Goal: Communication & Community: Share content

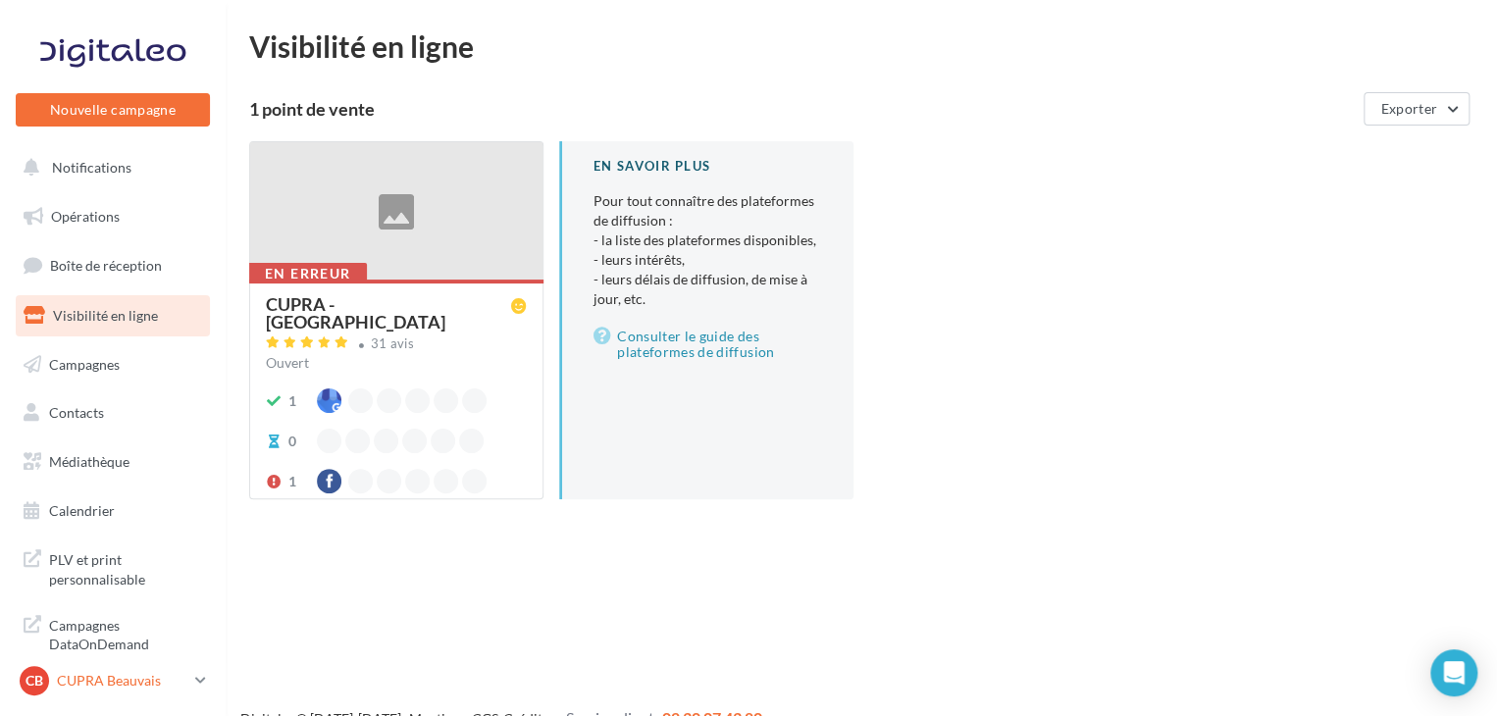
click at [106, 672] on p "CUPRA Beauvais" at bounding box center [122, 681] width 131 height 20
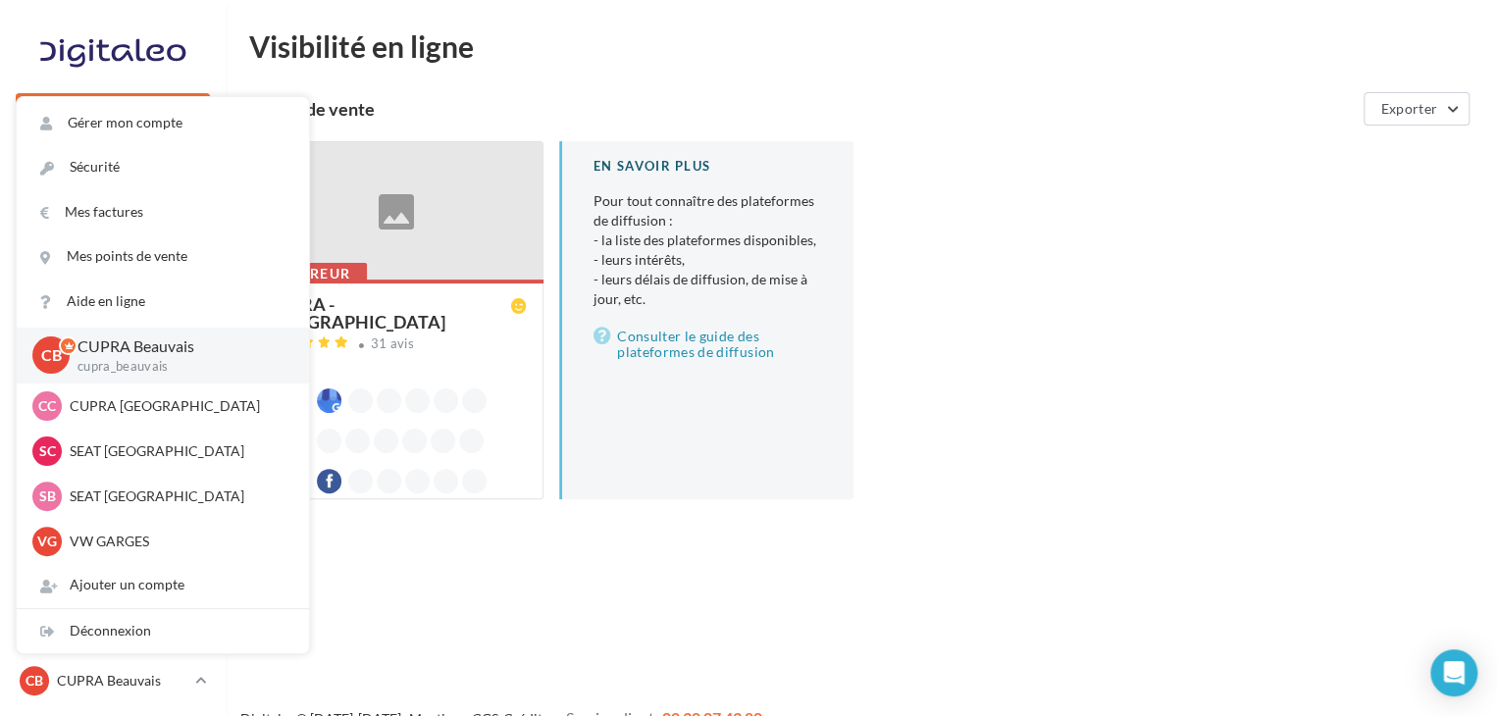
click at [606, 75] on div "Visibilité en ligne 1 point de vente Exporter En erreur CUPRA - [GEOGRAPHIC_DAT…" at bounding box center [861, 280] width 1225 height 499
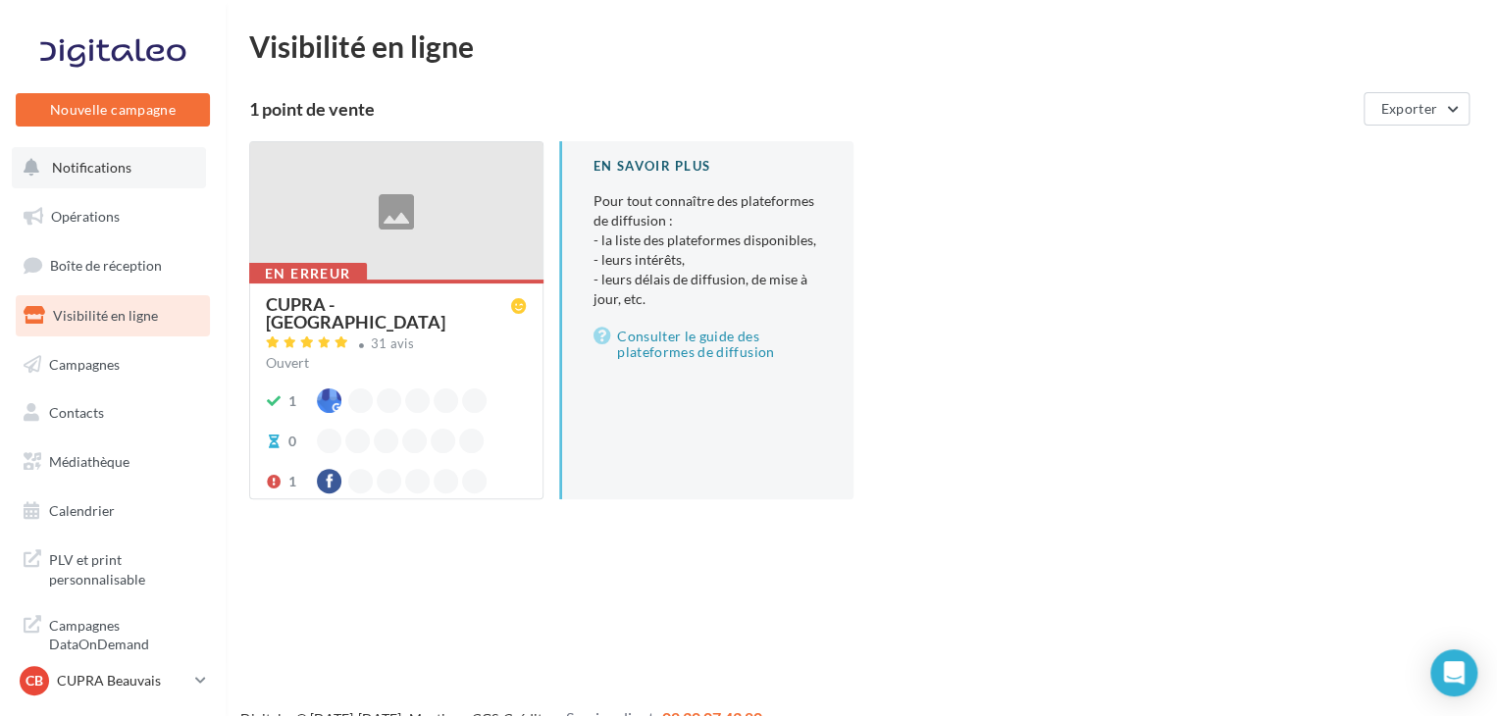
click at [139, 174] on button "Notifications" at bounding box center [109, 167] width 194 height 41
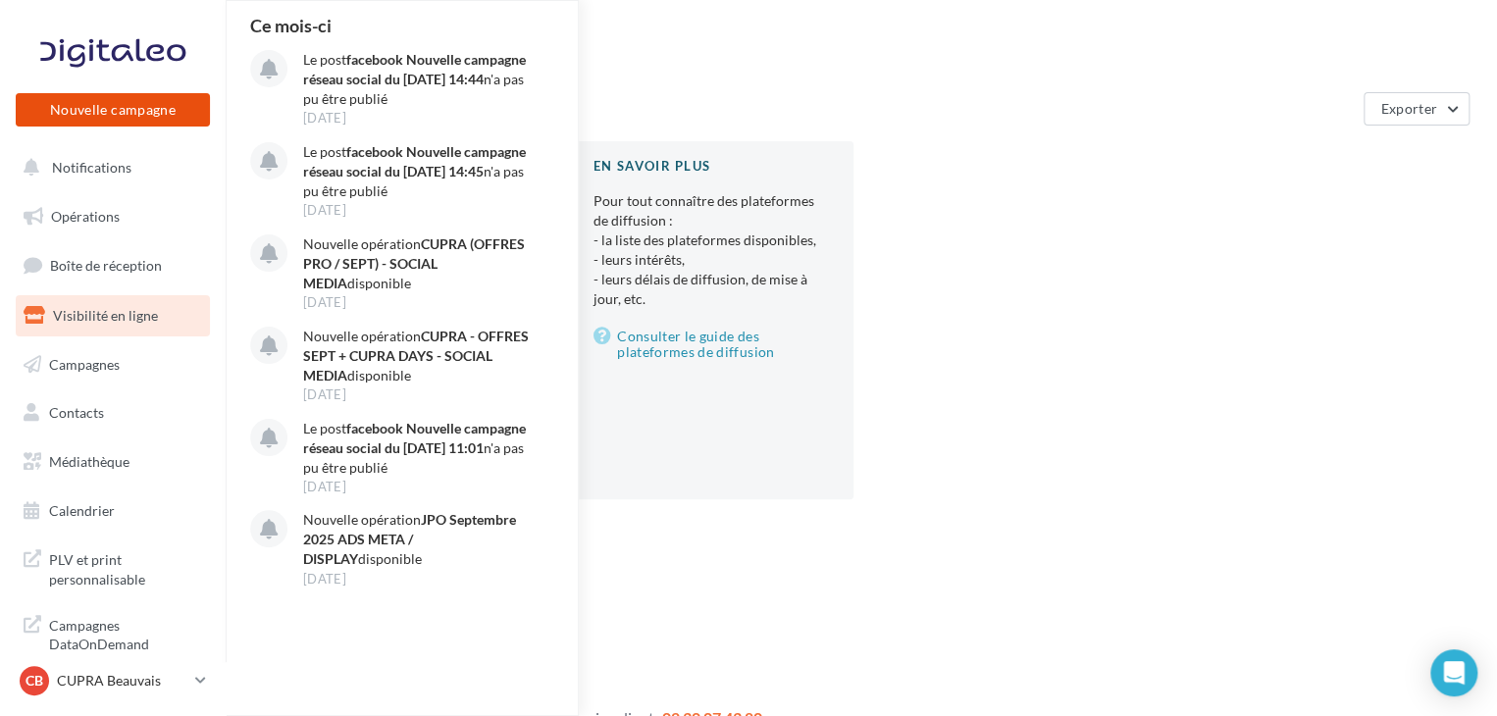
click at [181, 119] on button "Nouvelle campagne" at bounding box center [113, 109] width 194 height 33
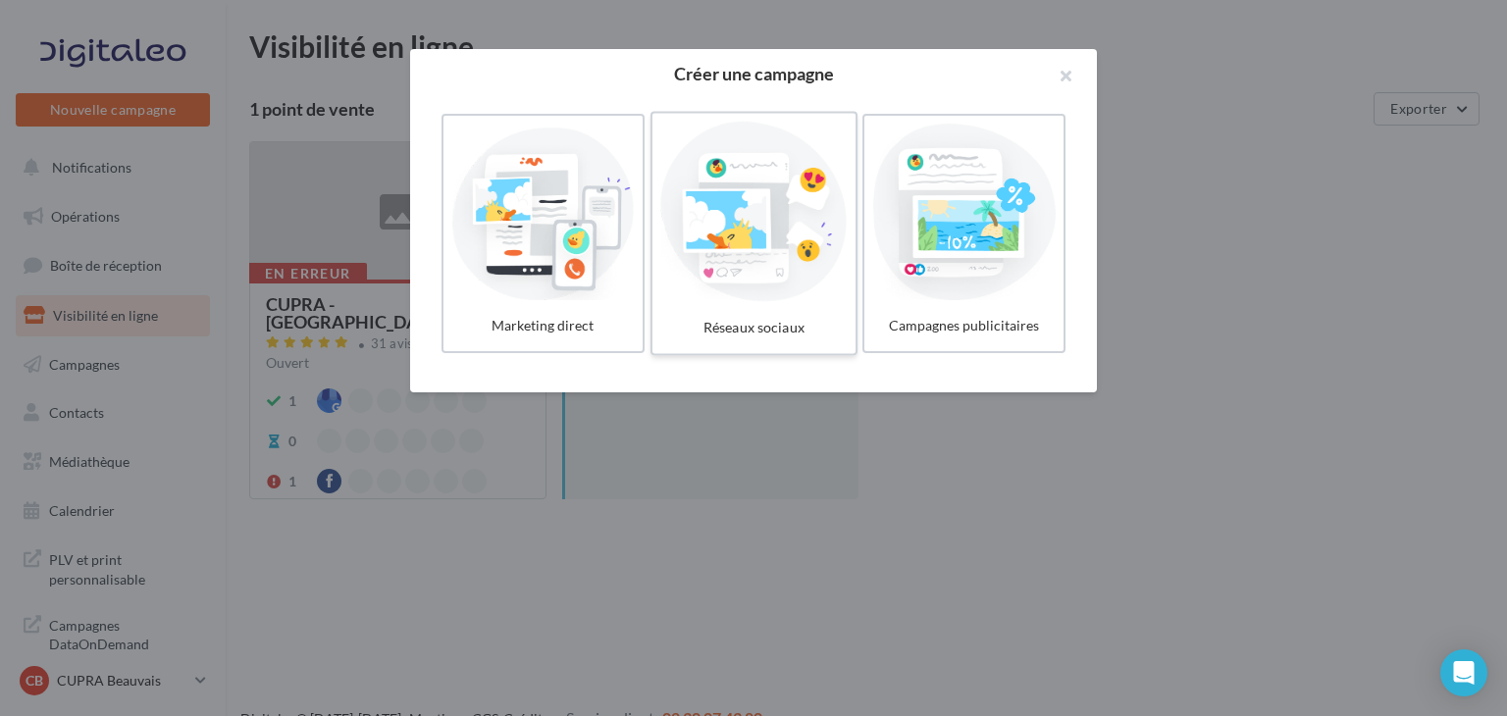
click at [791, 266] on div at bounding box center [753, 212] width 186 height 181
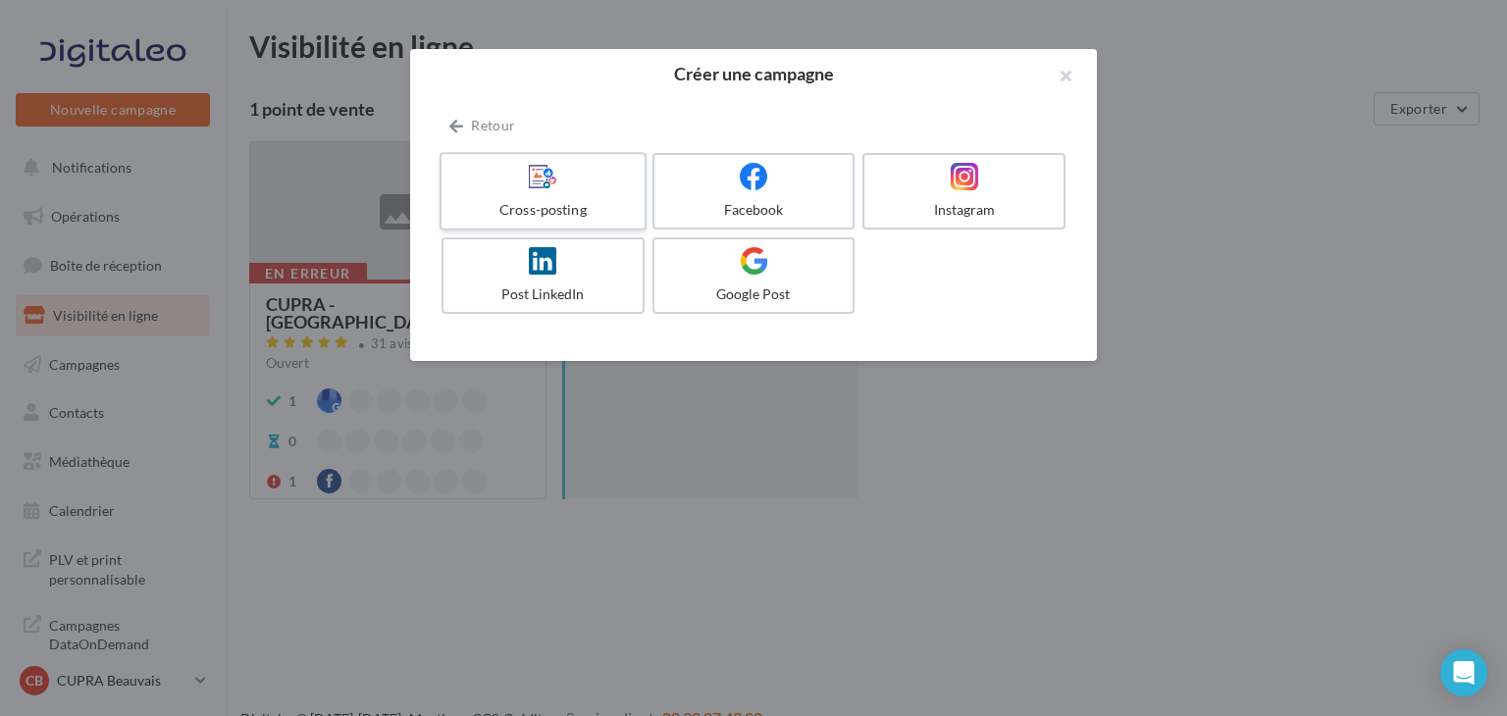
click at [500, 208] on div "Cross-posting" at bounding box center [542, 210] width 186 height 20
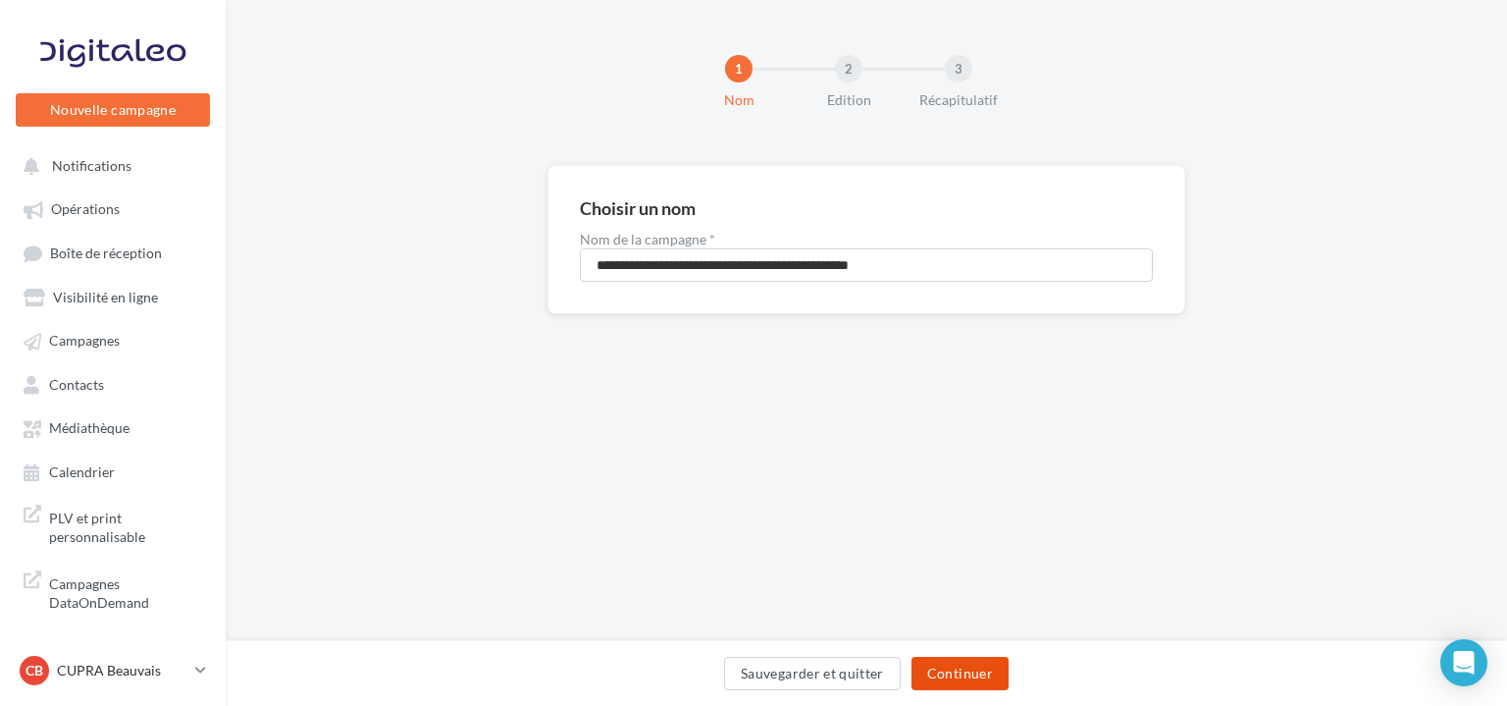
click at [934, 668] on button "Continuer" at bounding box center [960, 672] width 97 height 33
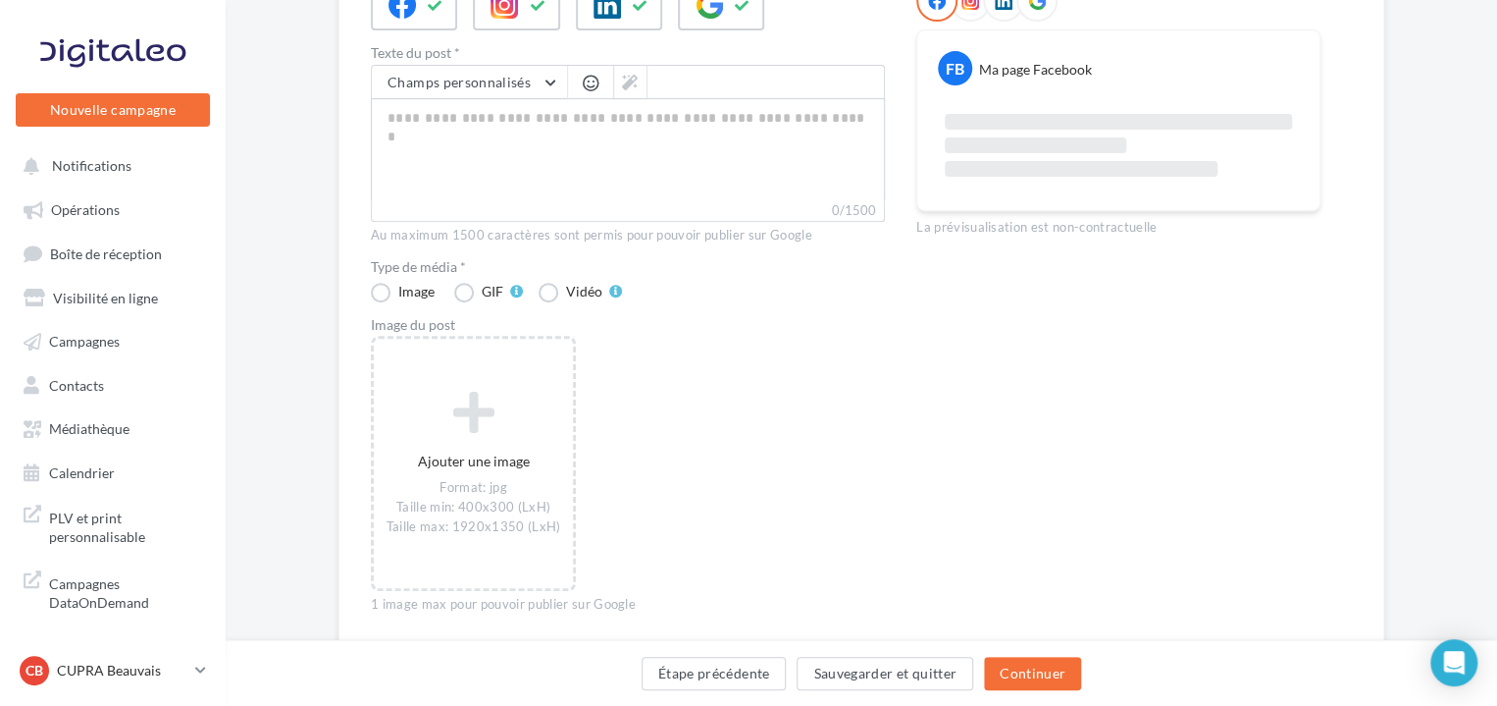
scroll to position [338, 0]
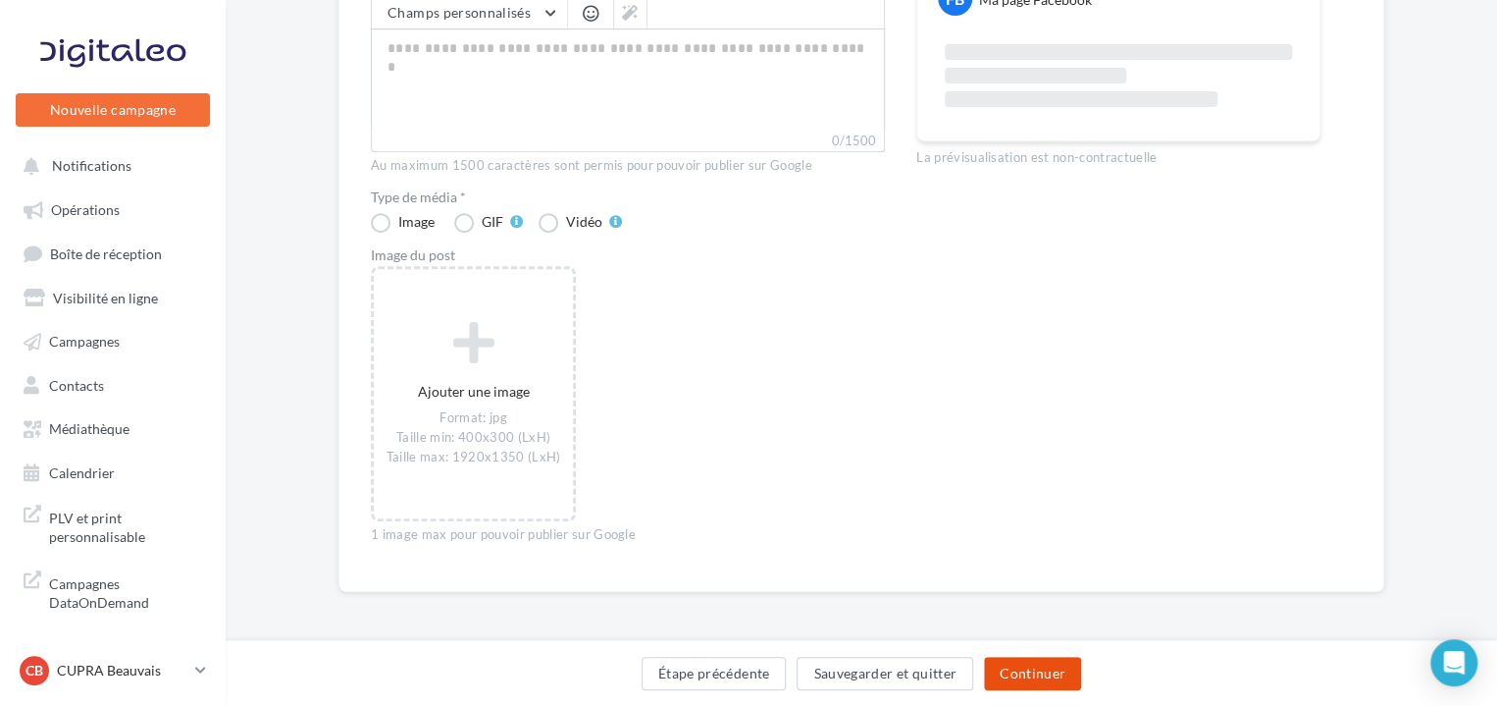
click at [1012, 664] on button "Continuer" at bounding box center [1032, 672] width 97 height 33
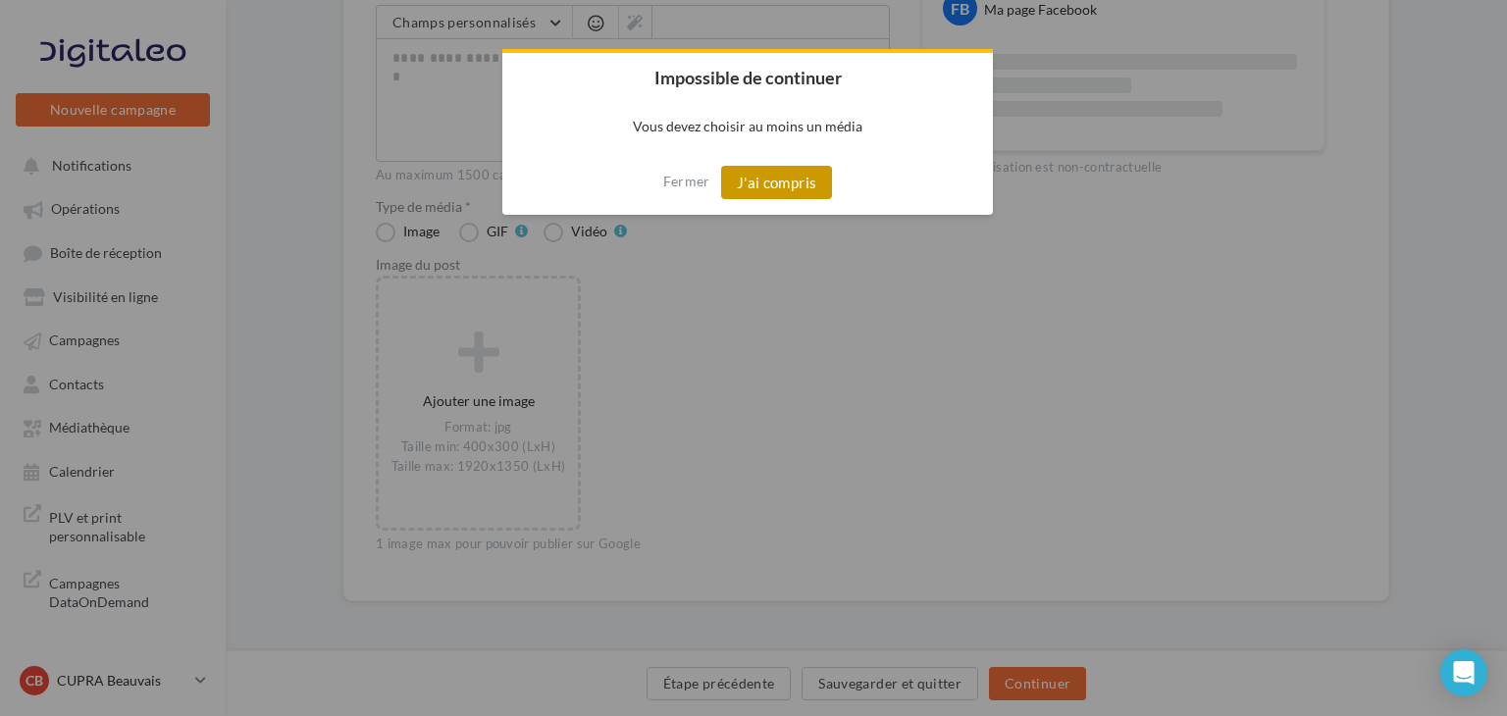
click at [765, 189] on button "J'ai compris" at bounding box center [777, 182] width 112 height 33
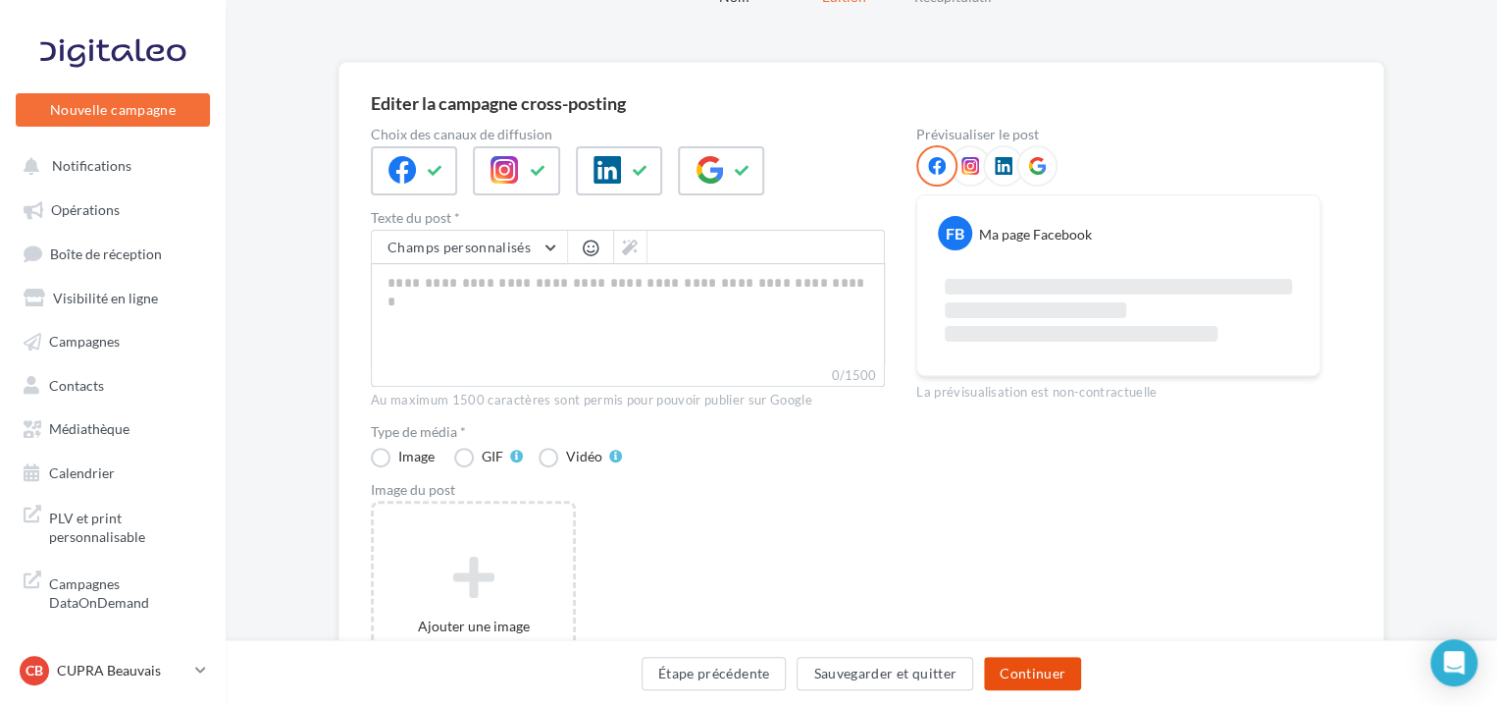
scroll to position [0, 0]
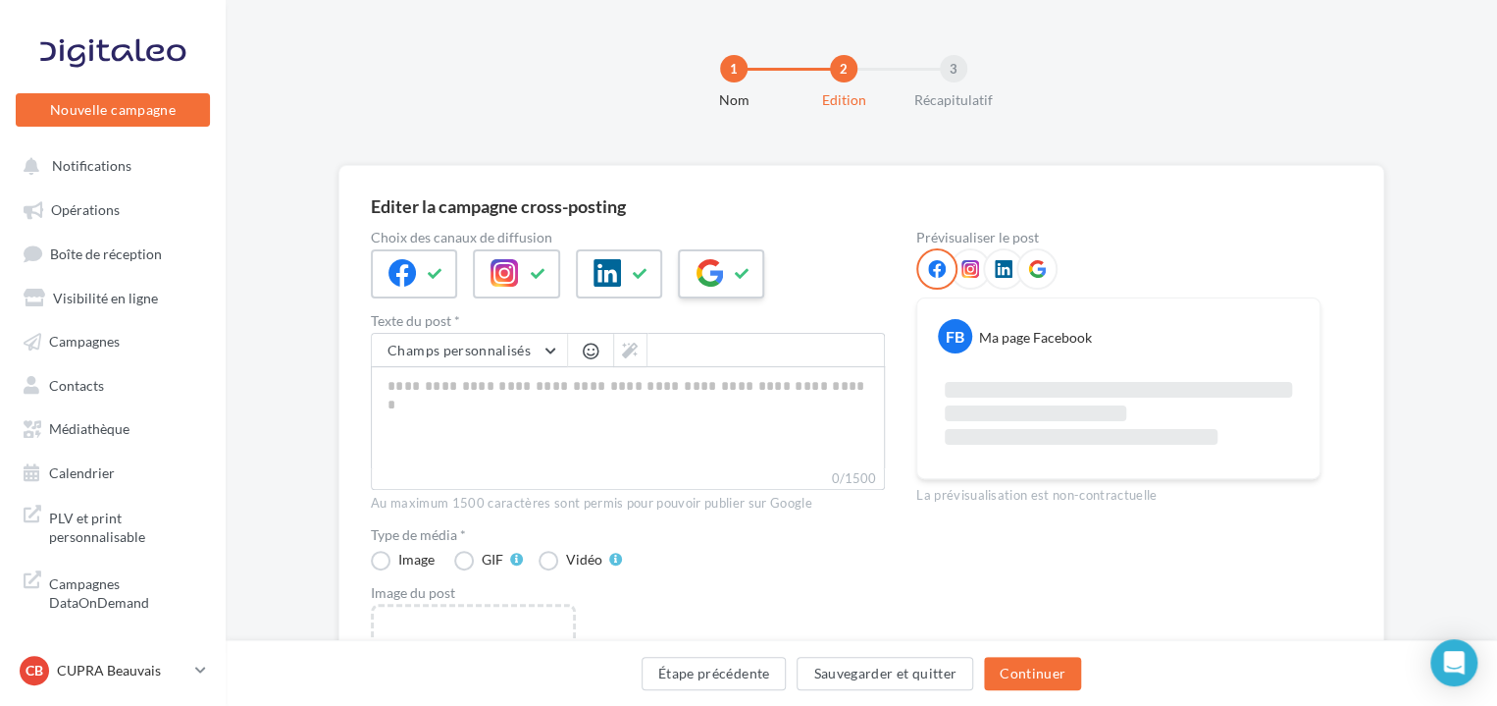
click at [746, 276] on icon at bounding box center [743, 274] width 16 height 14
click at [464, 430] on textarea "0/2200" at bounding box center [628, 417] width 514 height 102
type textarea "*"
type textarea "**"
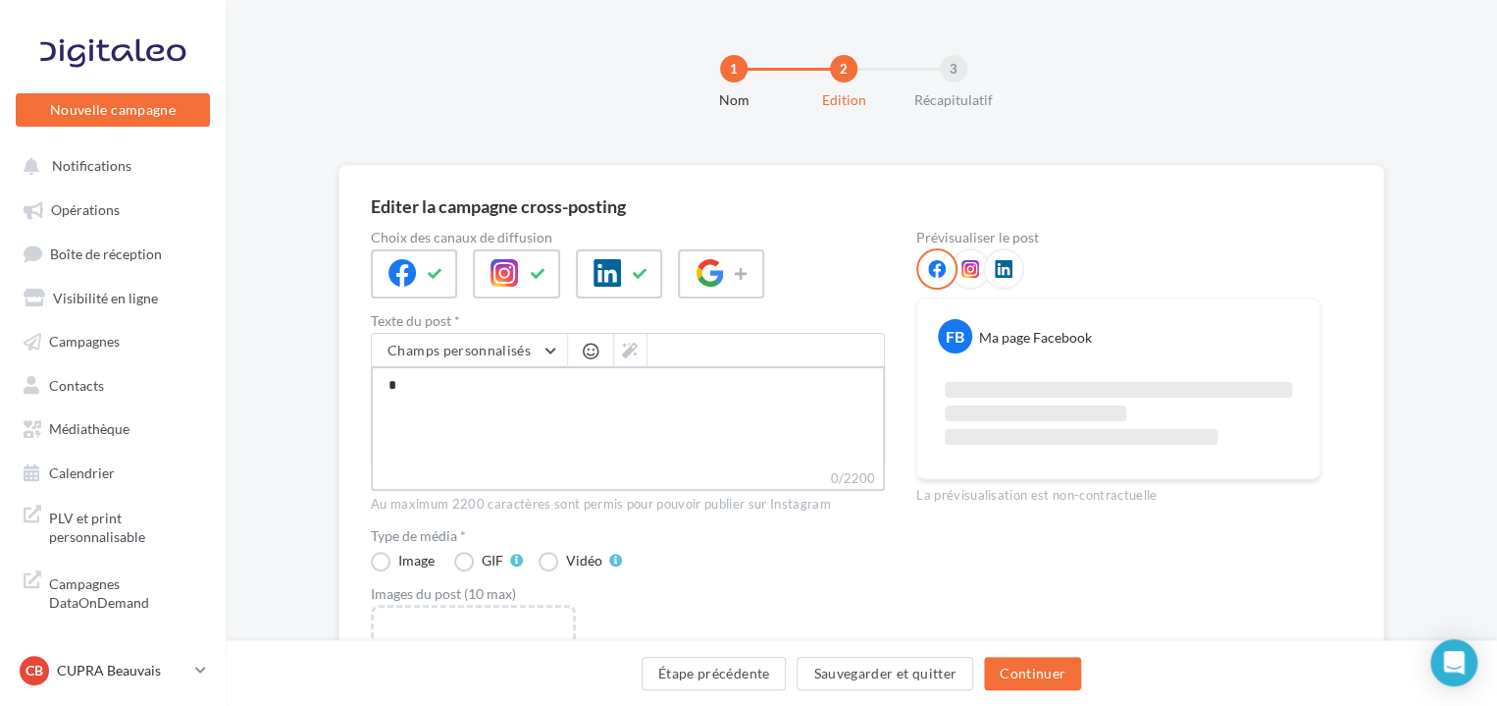
type textarea "**"
type textarea "***"
click at [1061, 660] on button "Continuer" at bounding box center [1032, 672] width 97 height 33
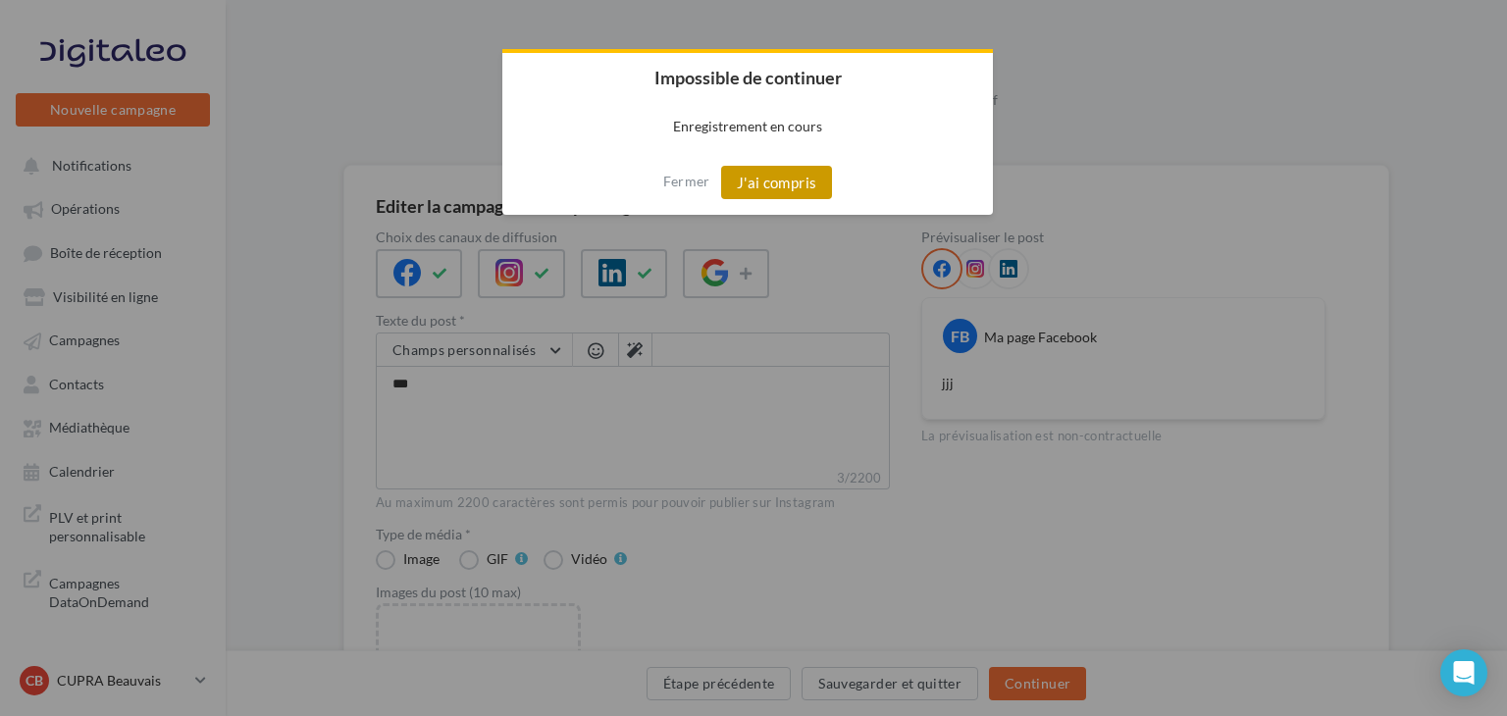
click at [772, 189] on button "J'ai compris" at bounding box center [777, 182] width 112 height 33
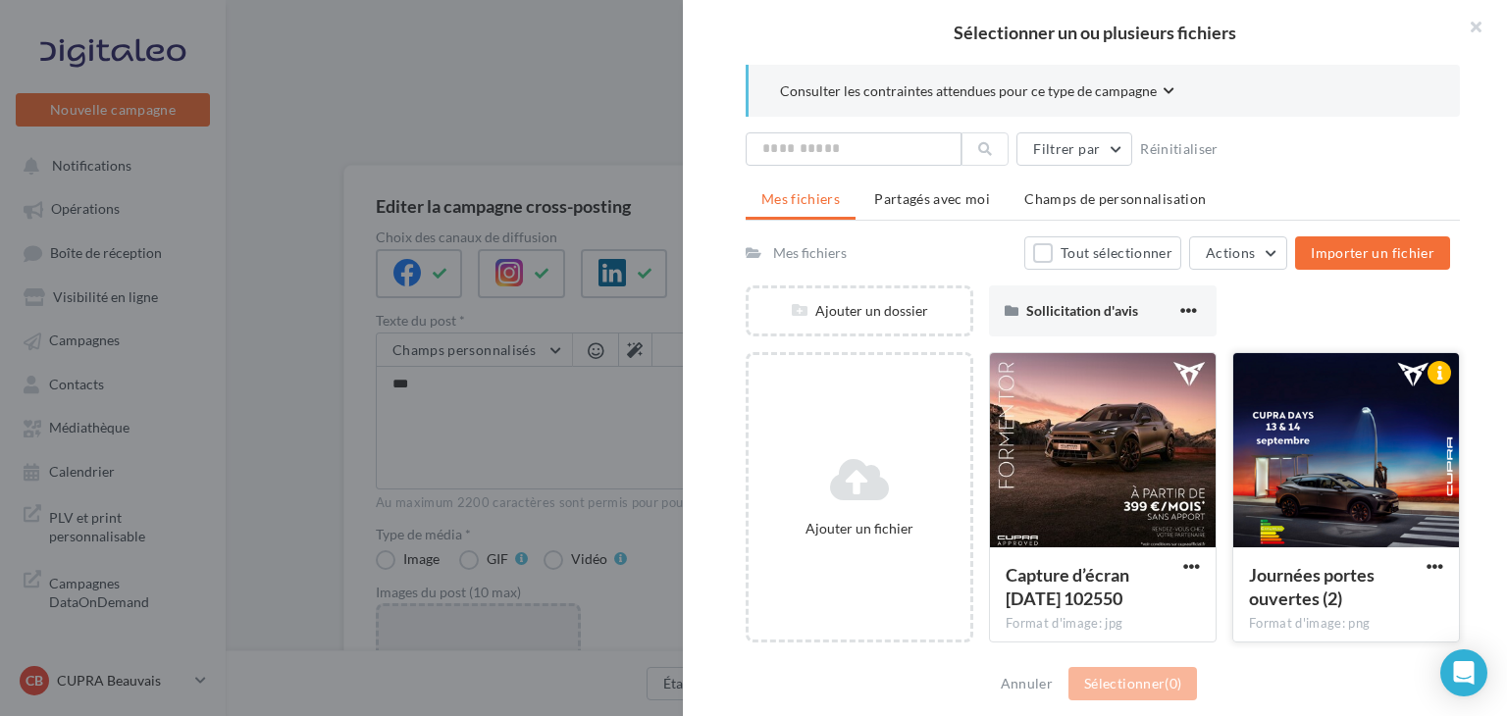
click at [1233, 498] on div at bounding box center [1346, 451] width 226 height 196
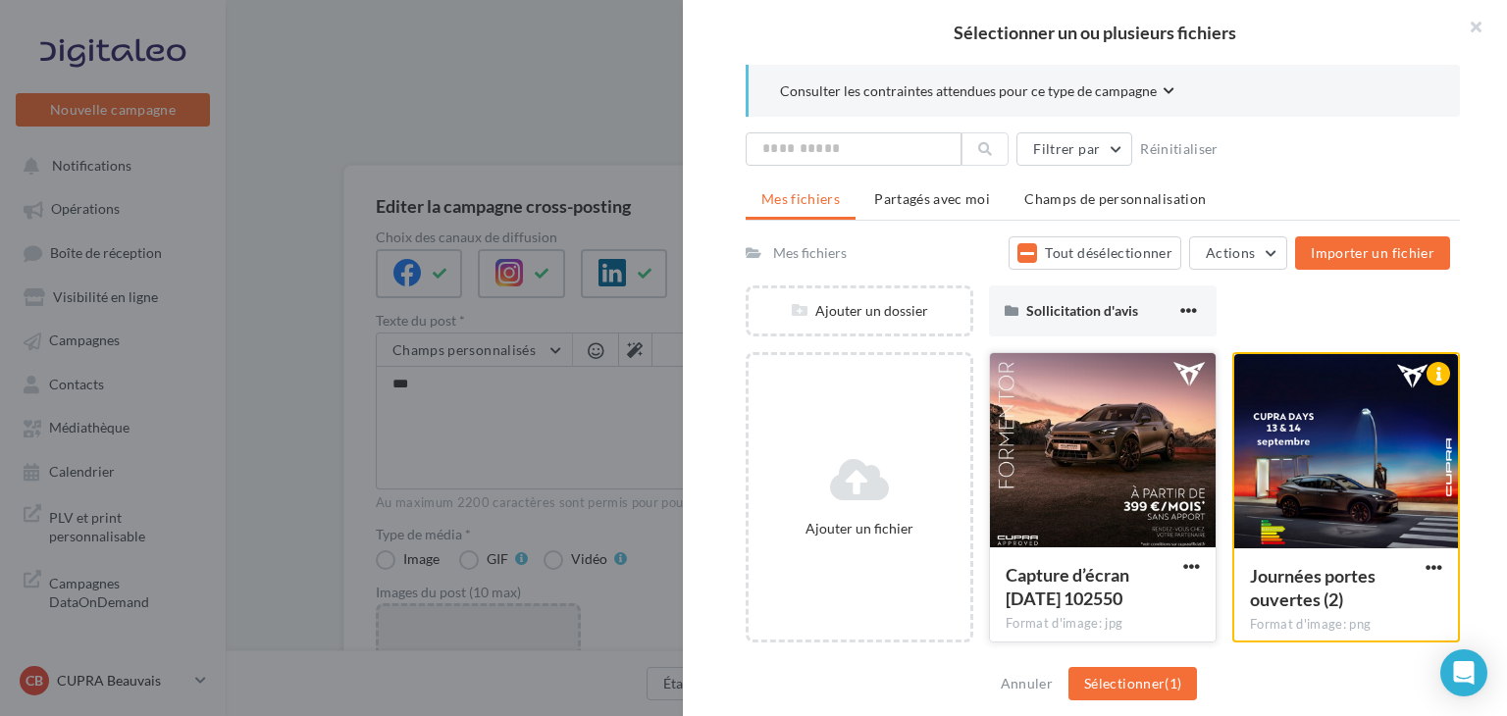
click at [1106, 478] on div at bounding box center [1103, 451] width 226 height 196
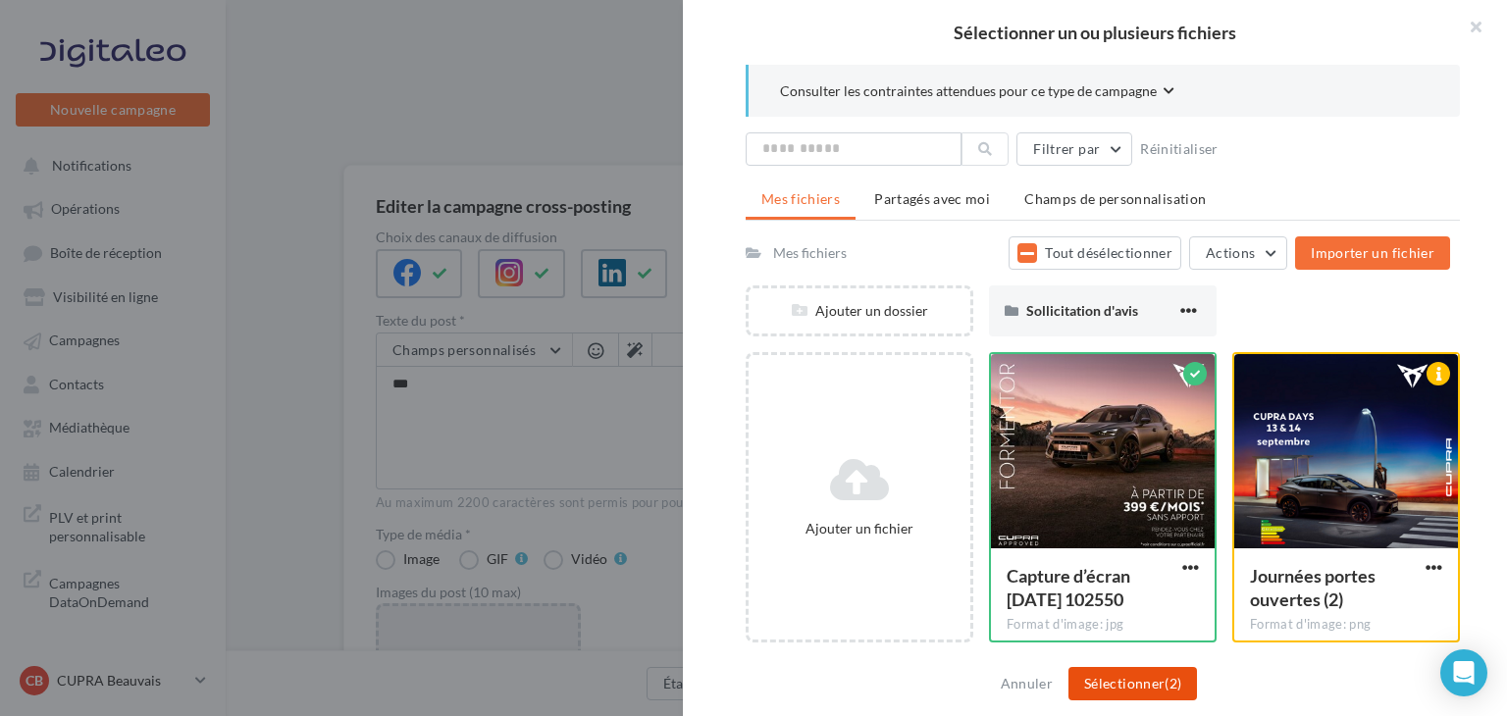
click at [1117, 680] on button "Sélectionner (2)" at bounding box center [1133, 683] width 129 height 33
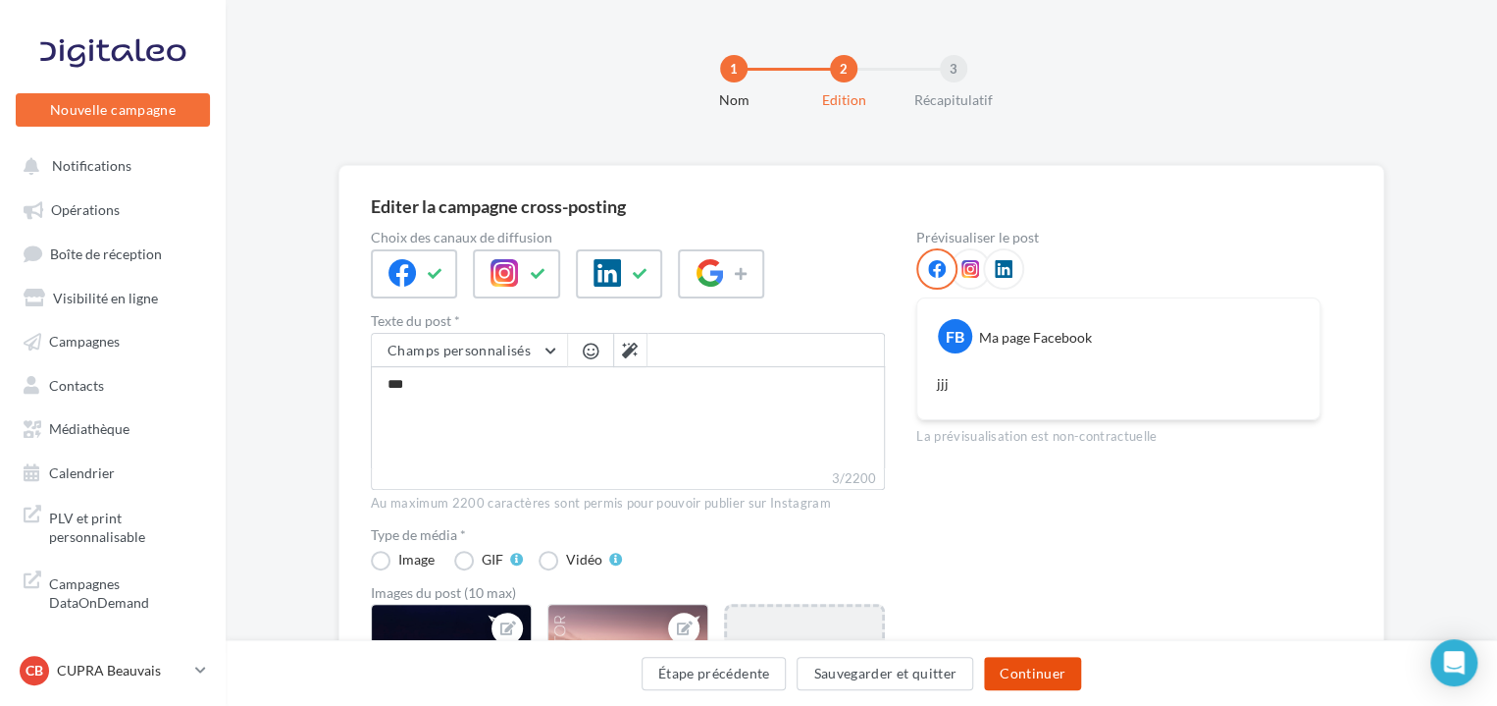
click at [1035, 684] on button "Continuer" at bounding box center [1032, 672] width 97 height 33
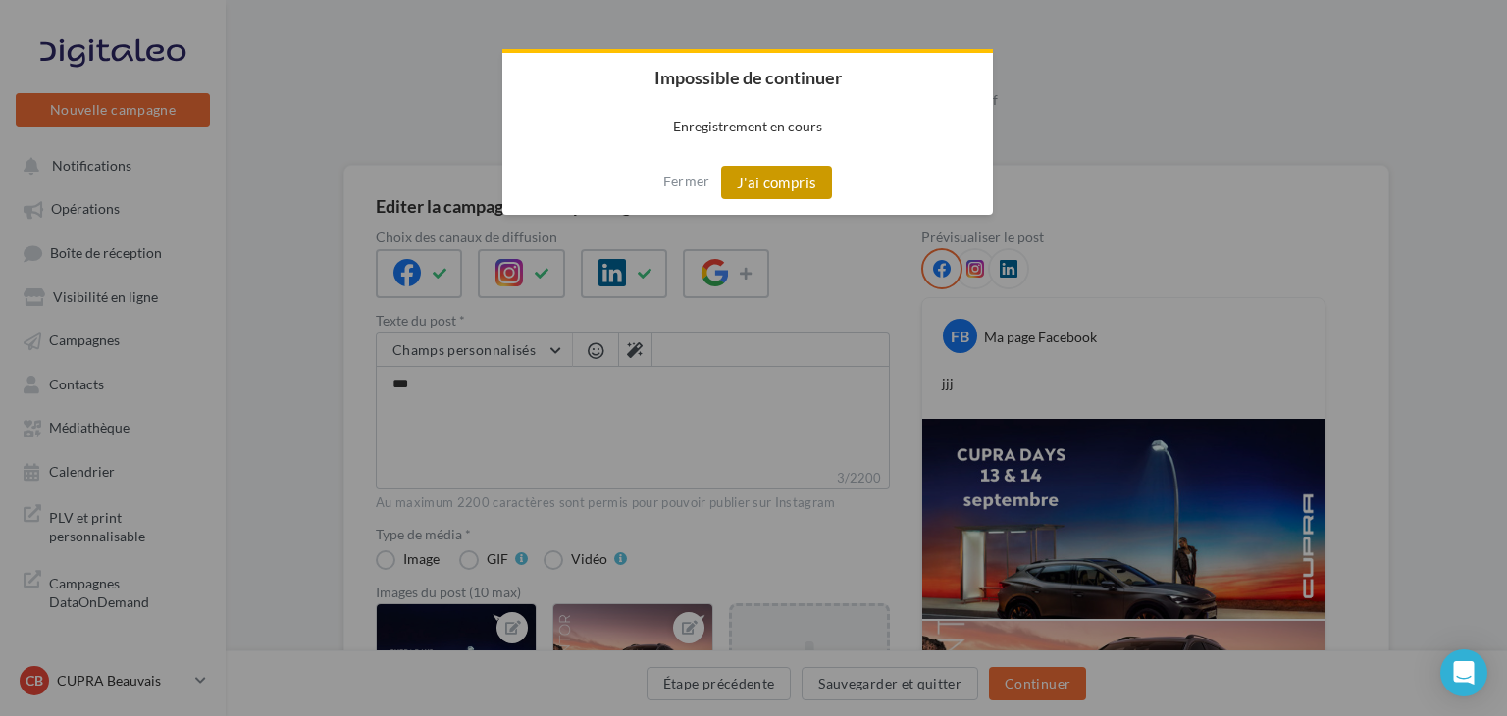
click at [801, 197] on button "J'ai compris" at bounding box center [777, 182] width 112 height 33
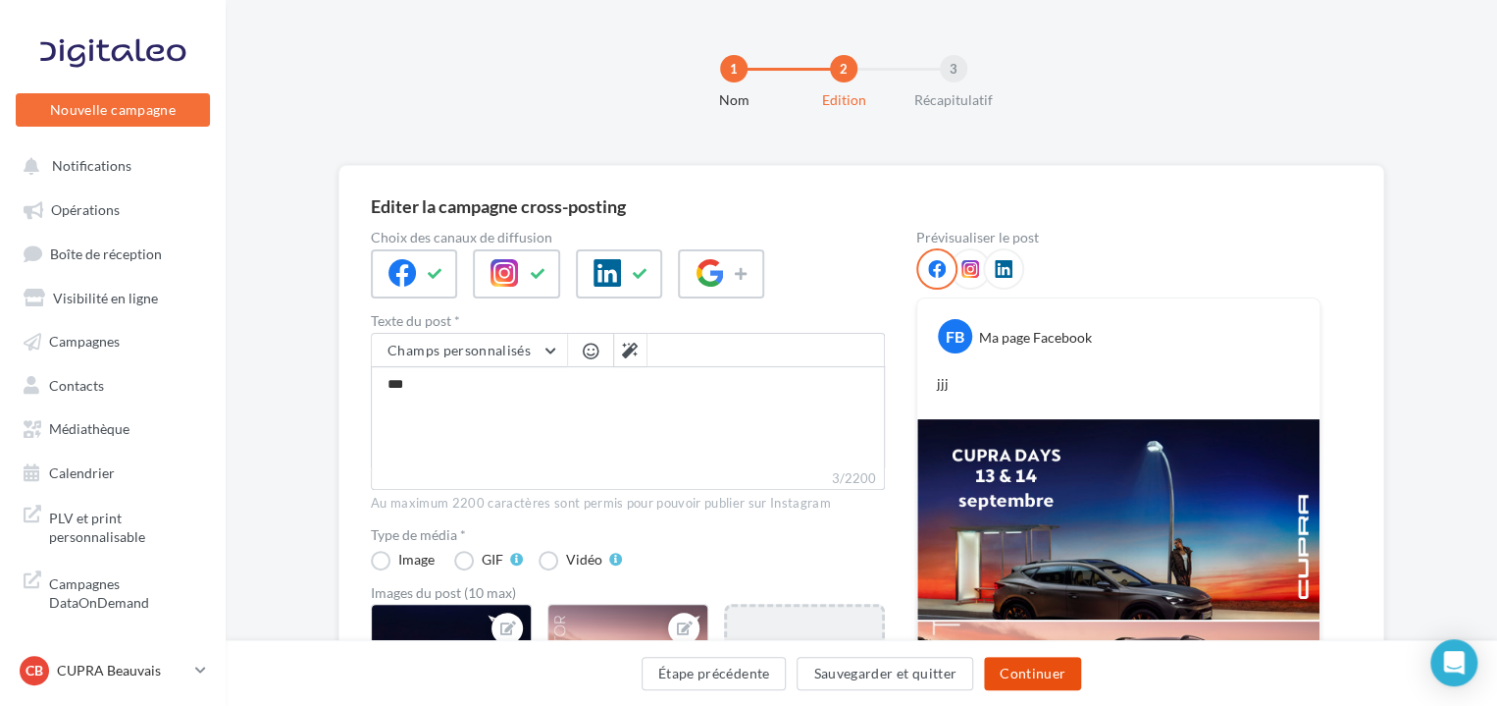
click at [1023, 671] on button "Continuer" at bounding box center [1032, 672] width 97 height 33
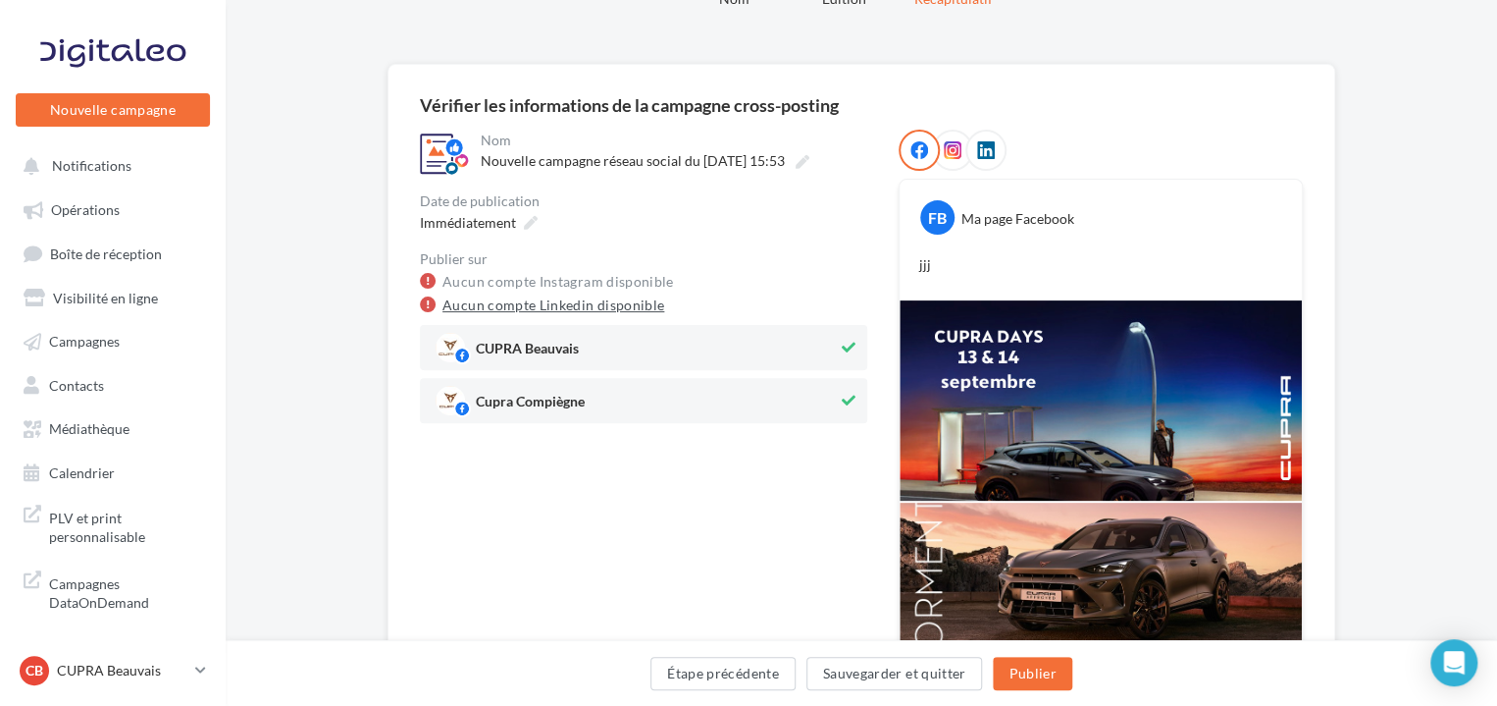
scroll to position [271, 0]
